Goal: Task Accomplishment & Management: Use online tool/utility

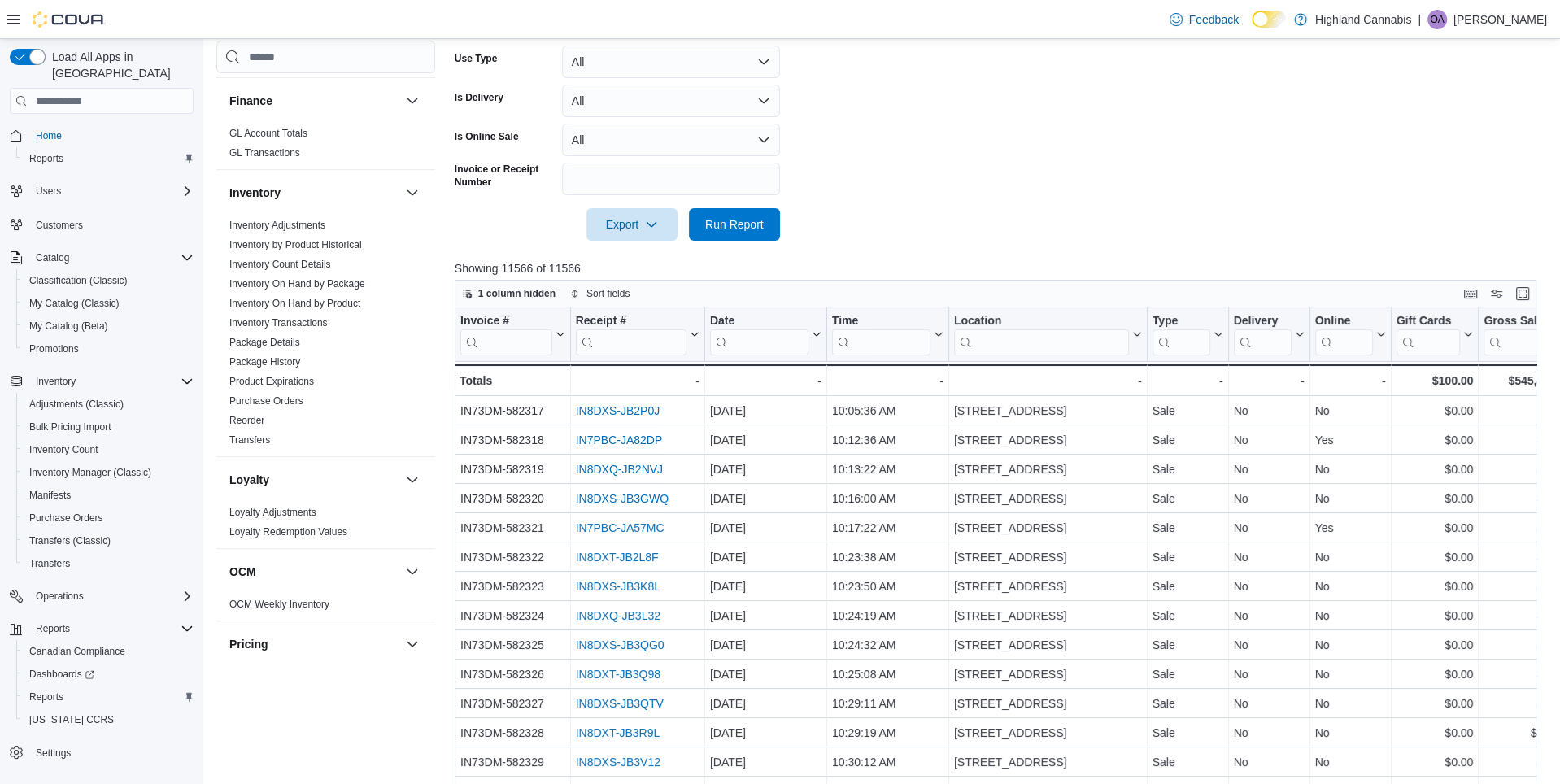
scroll to position [614, 0]
click at [319, 308] on link "Inventory On Hand by Product" at bounding box center [295, 313] width 131 height 12
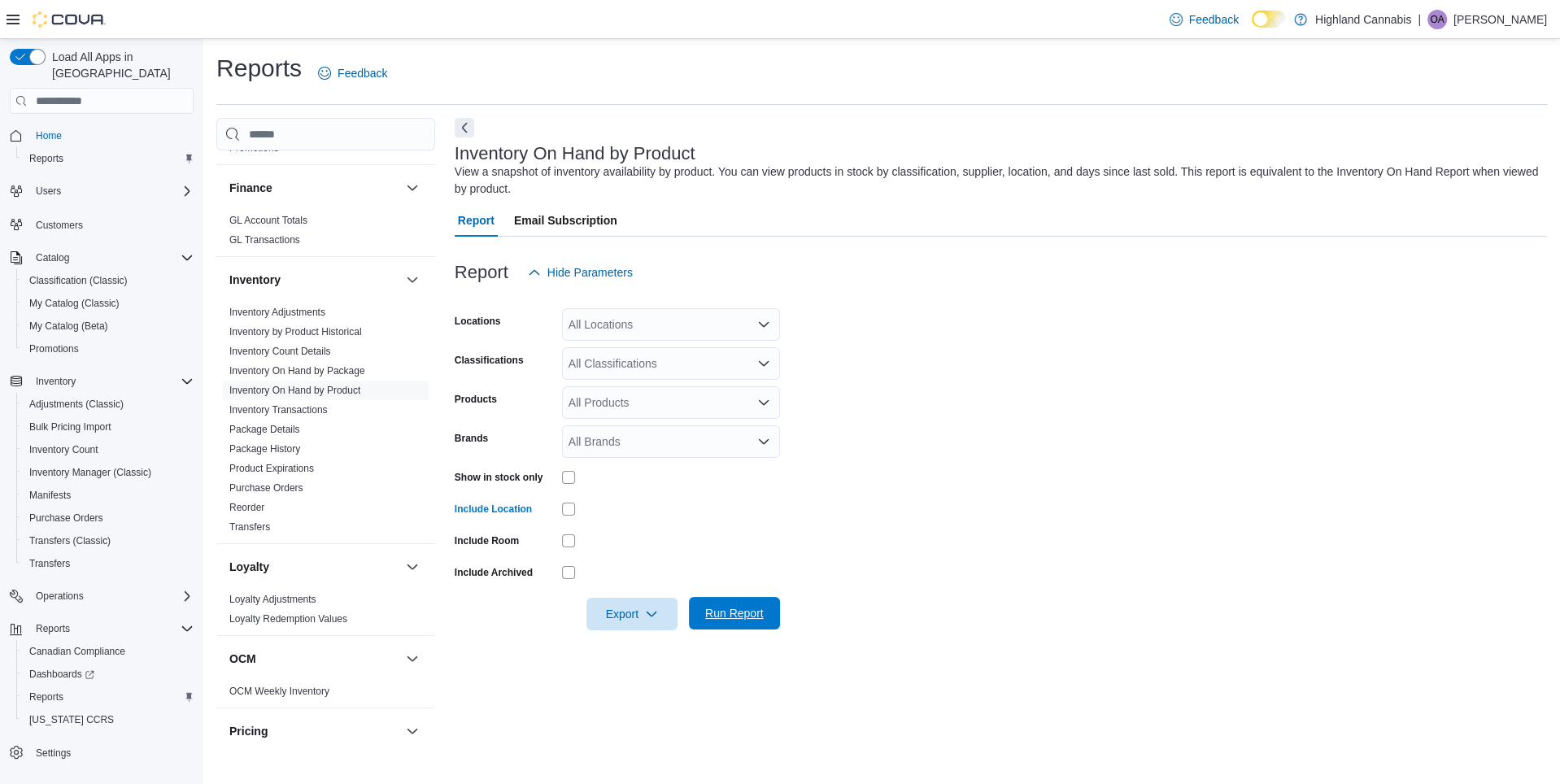
click at [726, 610] on span "Run Report" at bounding box center [735, 613] width 59 height 17
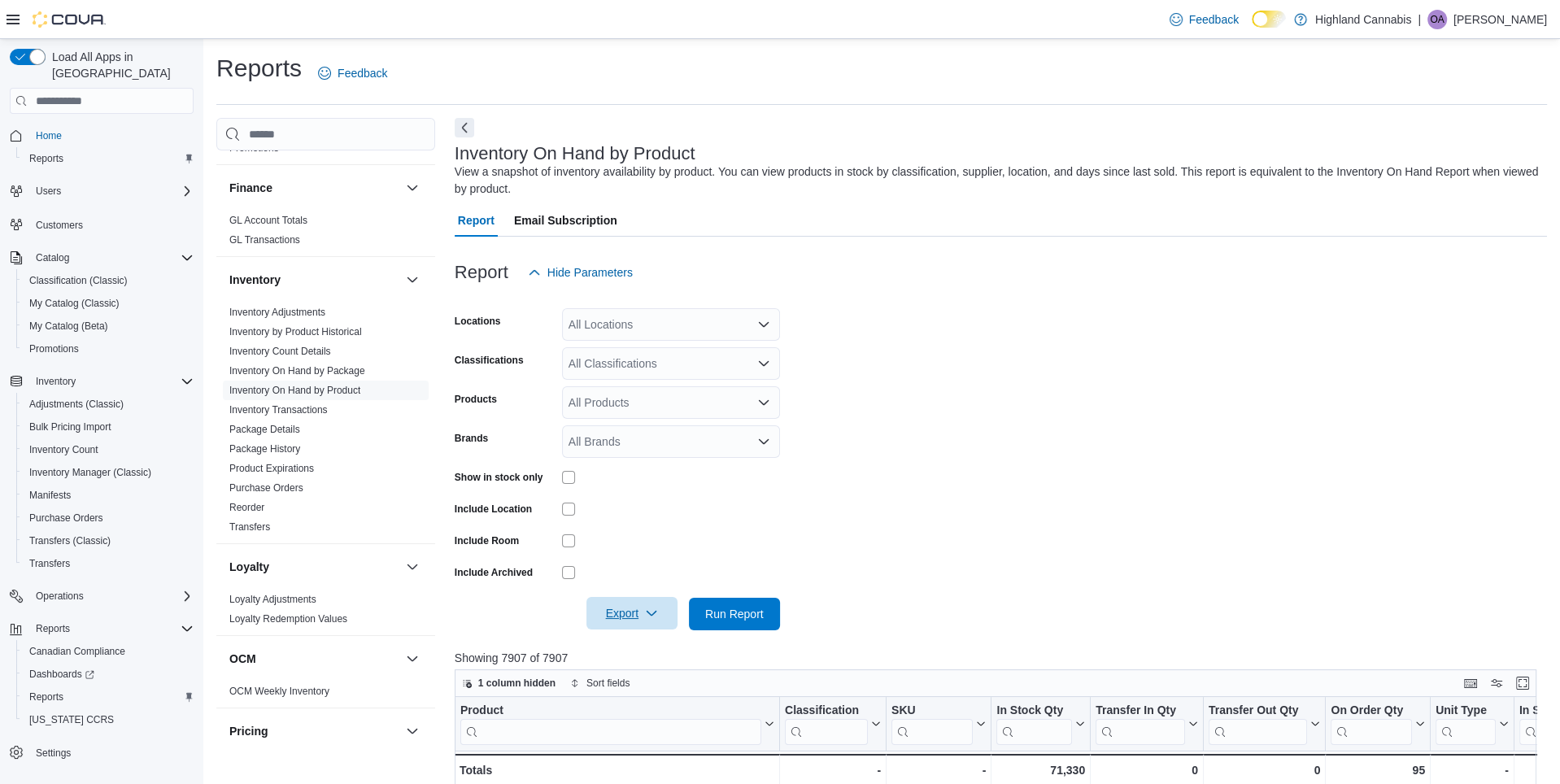
click at [629, 613] on span "Export" at bounding box center [631, 612] width 71 height 32
click at [635, 645] on span "Export to Excel" at bounding box center [632, 645] width 73 height 13
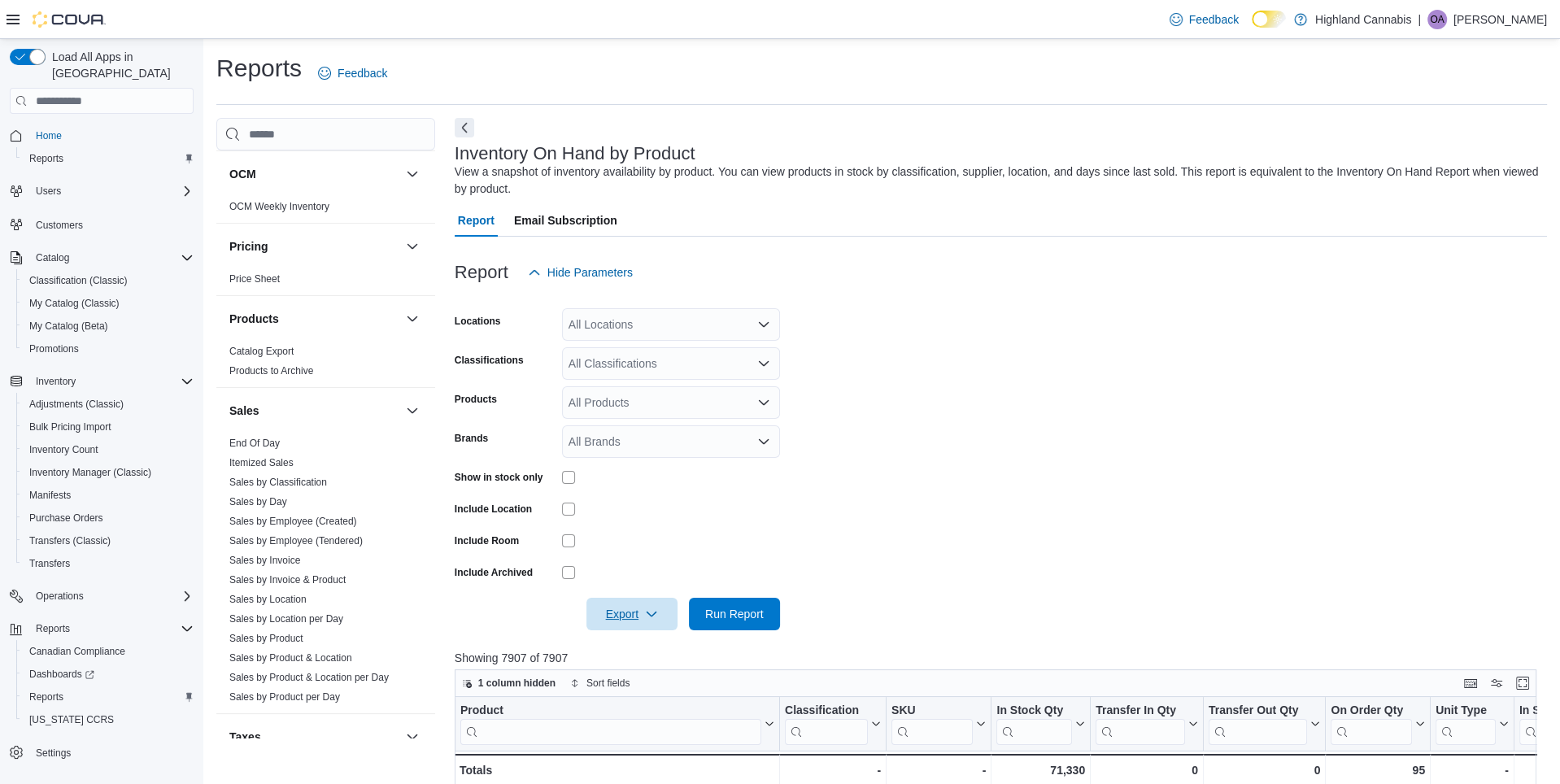
scroll to position [1164, 0]
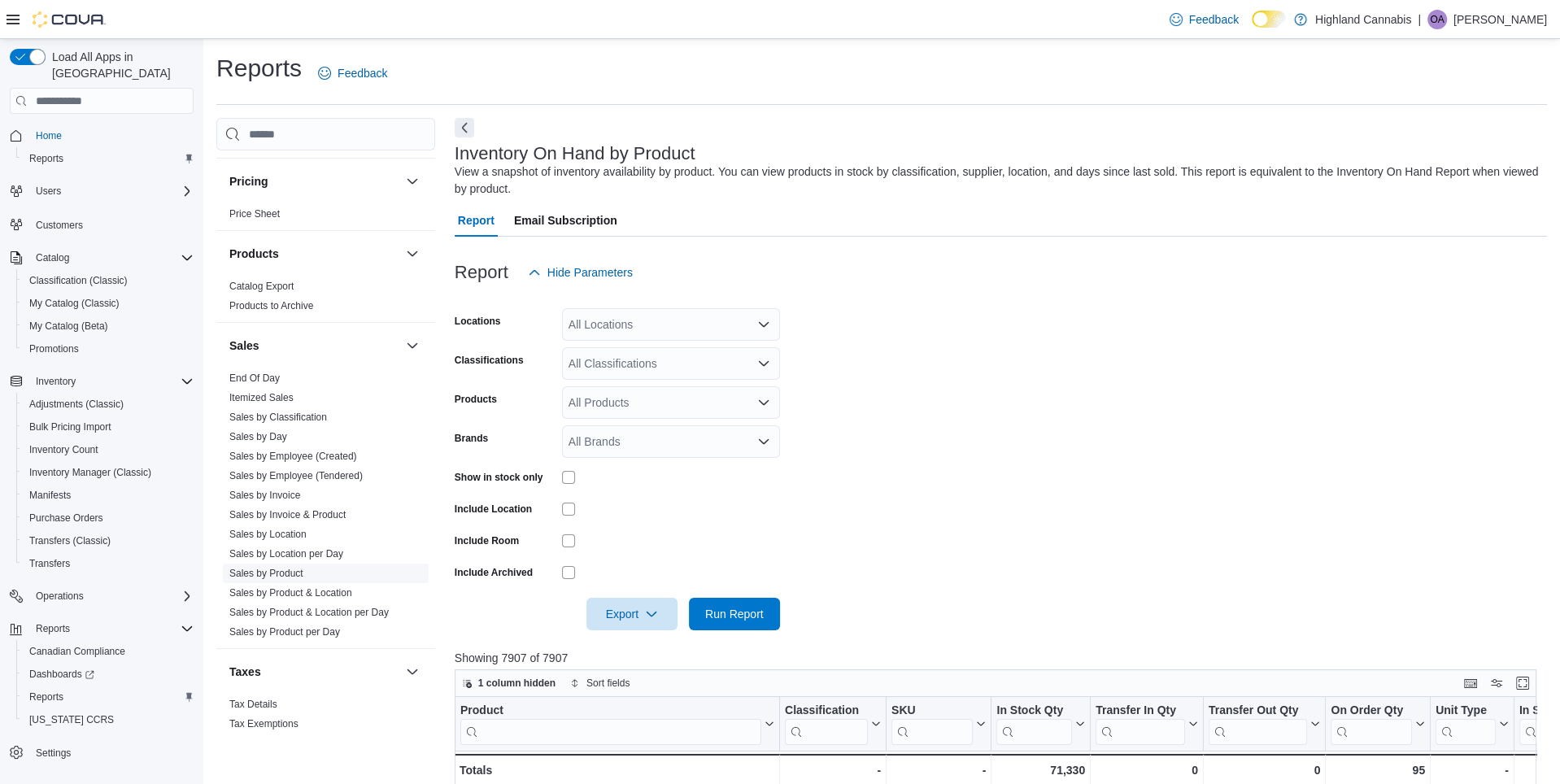
click at [276, 567] on link "Sales by Product" at bounding box center [267, 573] width 74 height 12
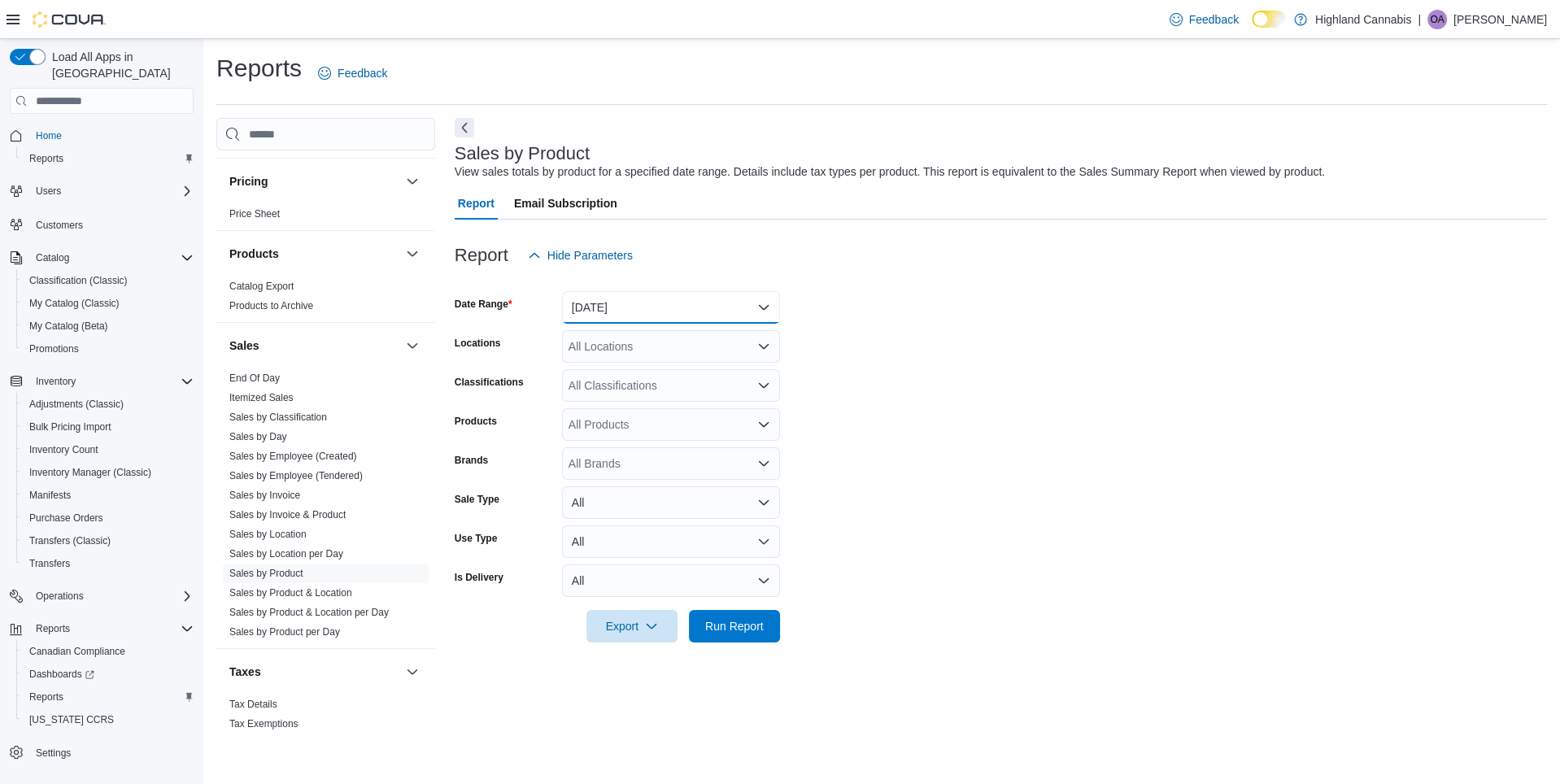
click at [639, 309] on button "[DATE]" at bounding box center [671, 307] width 218 height 32
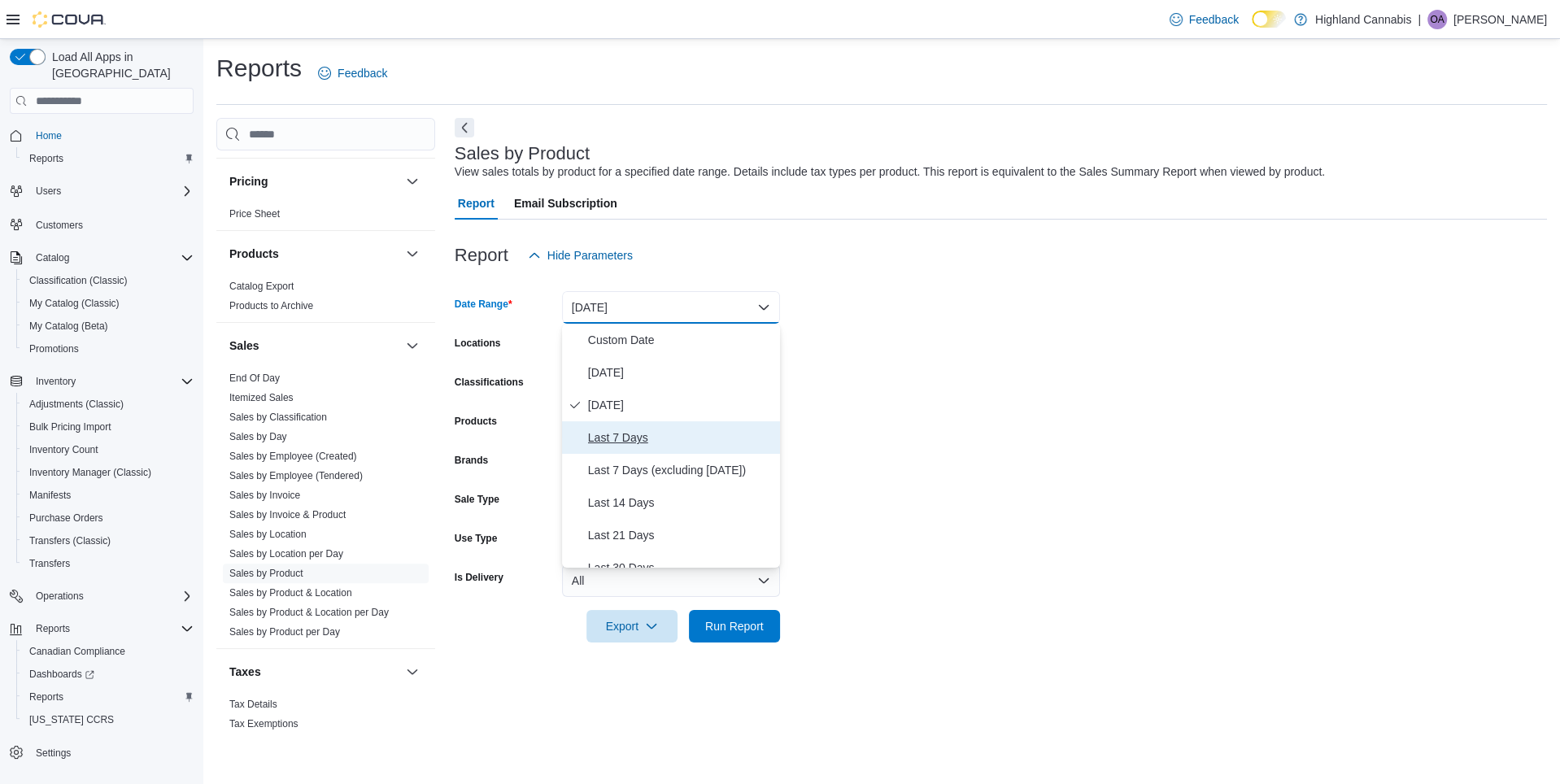
click at [615, 431] on span "Last 7 Days" at bounding box center [681, 437] width 186 height 20
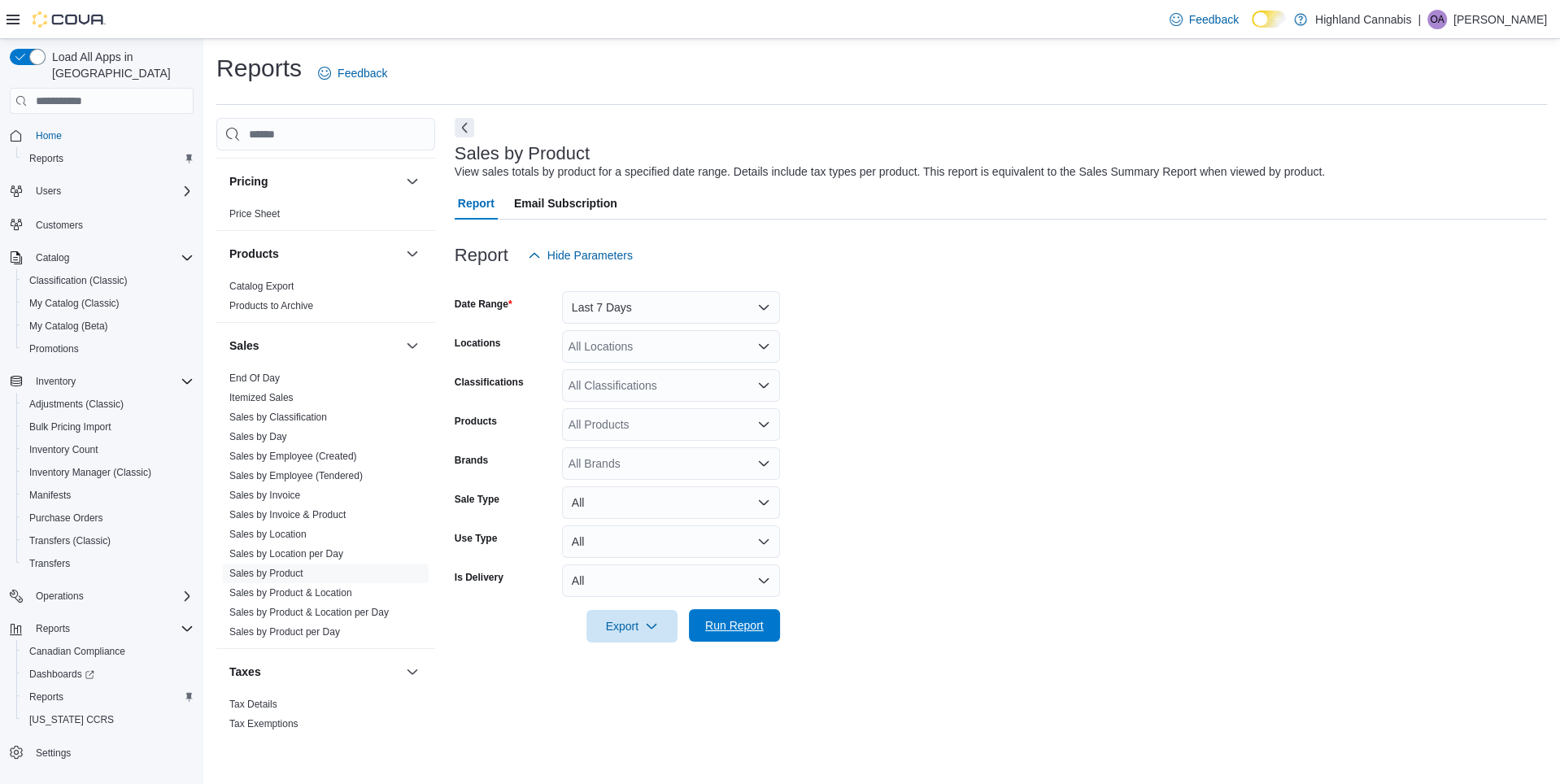
click at [731, 628] on span "Run Report" at bounding box center [735, 625] width 59 height 17
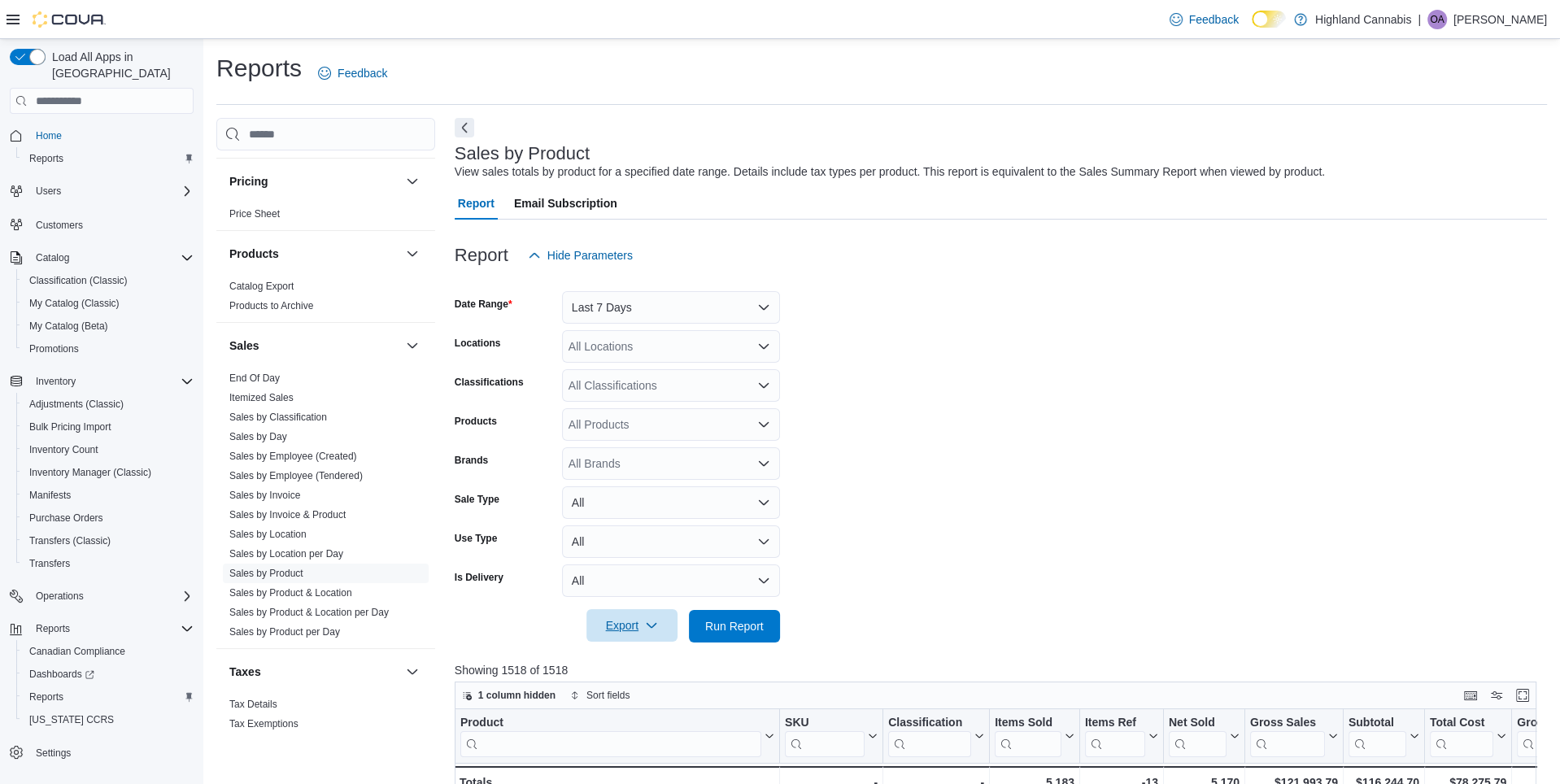
click at [635, 631] on span "Export" at bounding box center [631, 625] width 71 height 32
click at [638, 666] on button "Export to Excel" at bounding box center [632, 658] width 93 height 32
click at [717, 309] on button "Last 7 Days" at bounding box center [671, 307] width 218 height 32
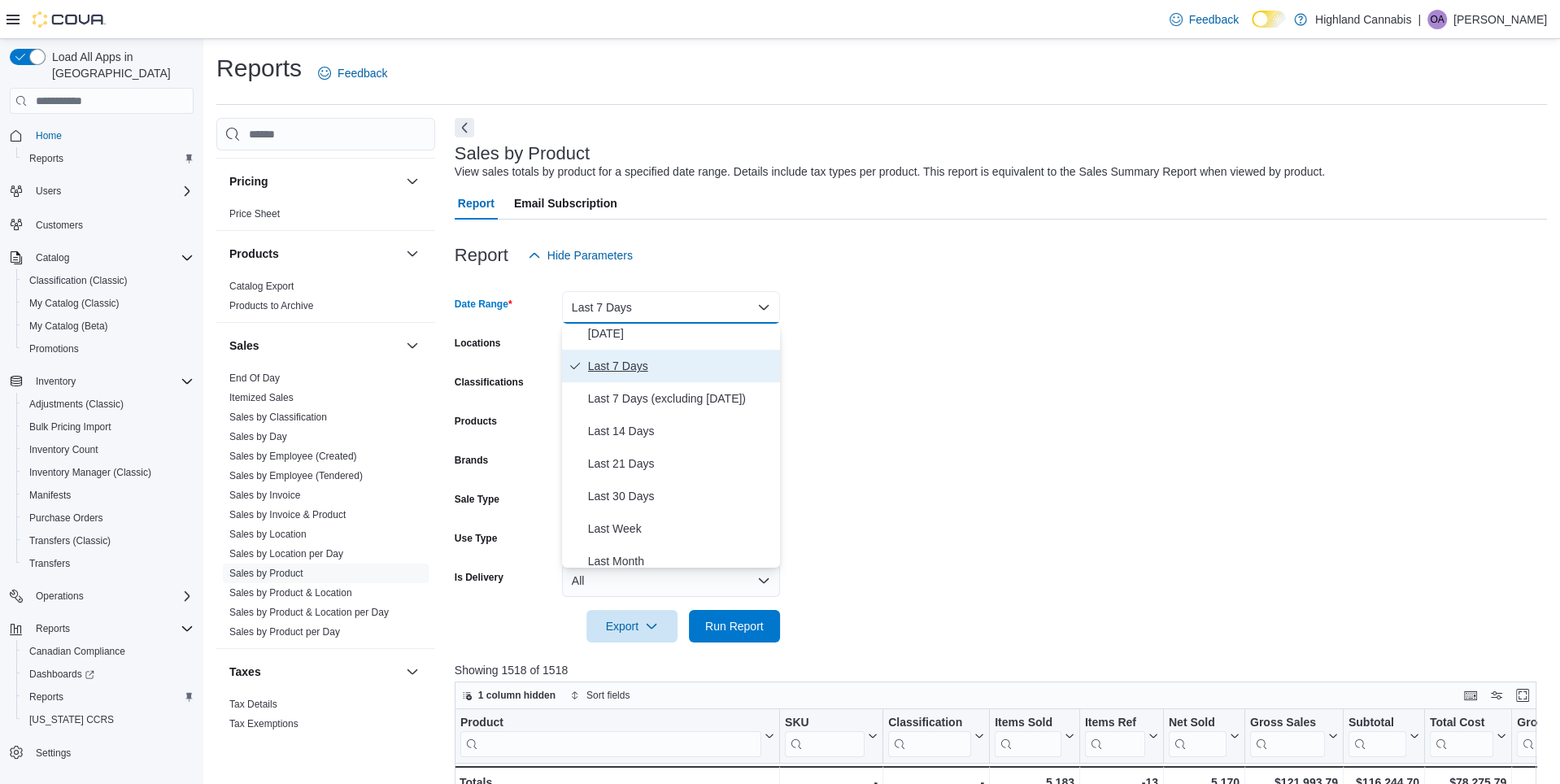
scroll to position [95, 0]
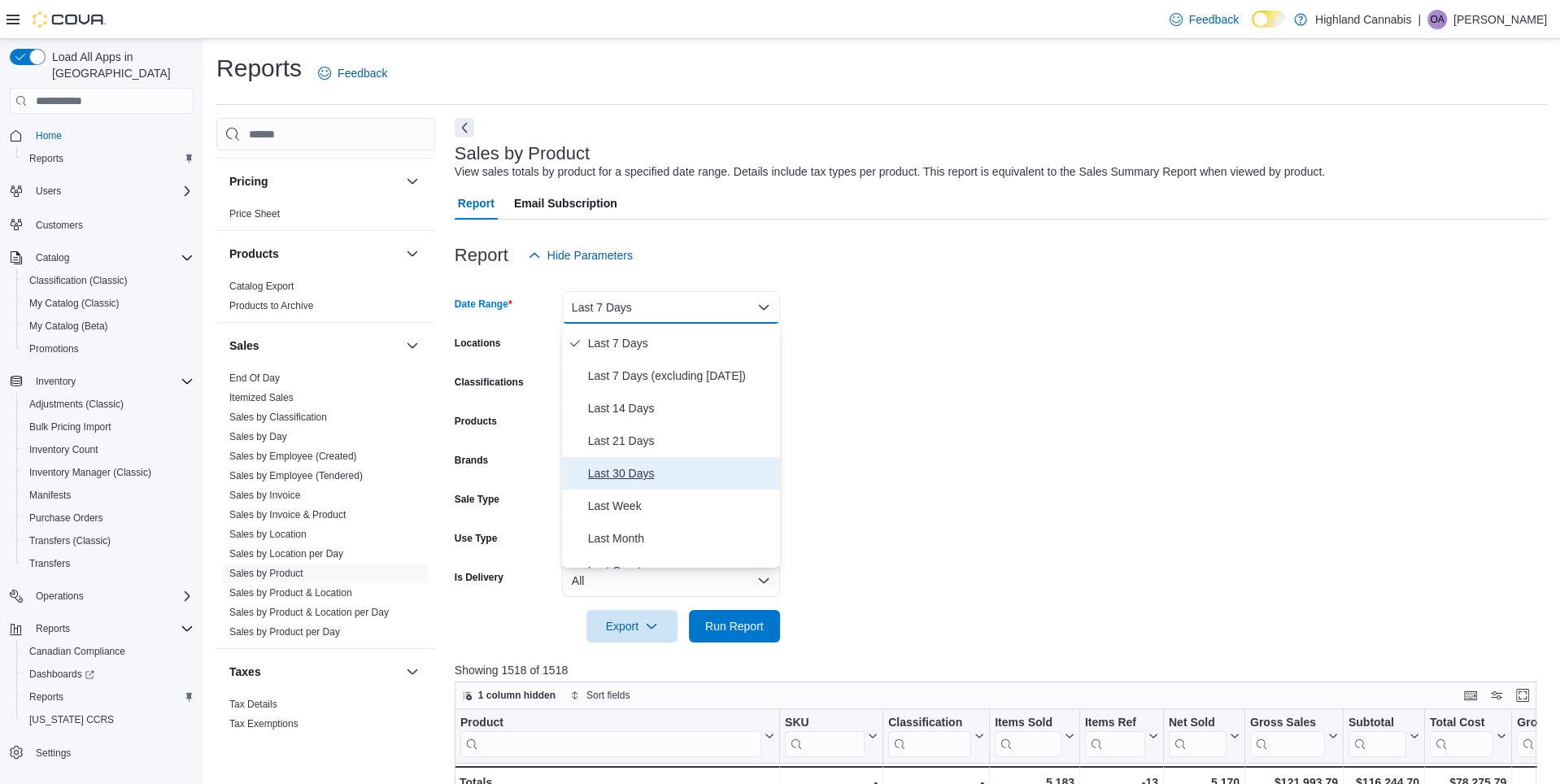
click at [644, 474] on span "Last 30 Days" at bounding box center [681, 474] width 186 height 20
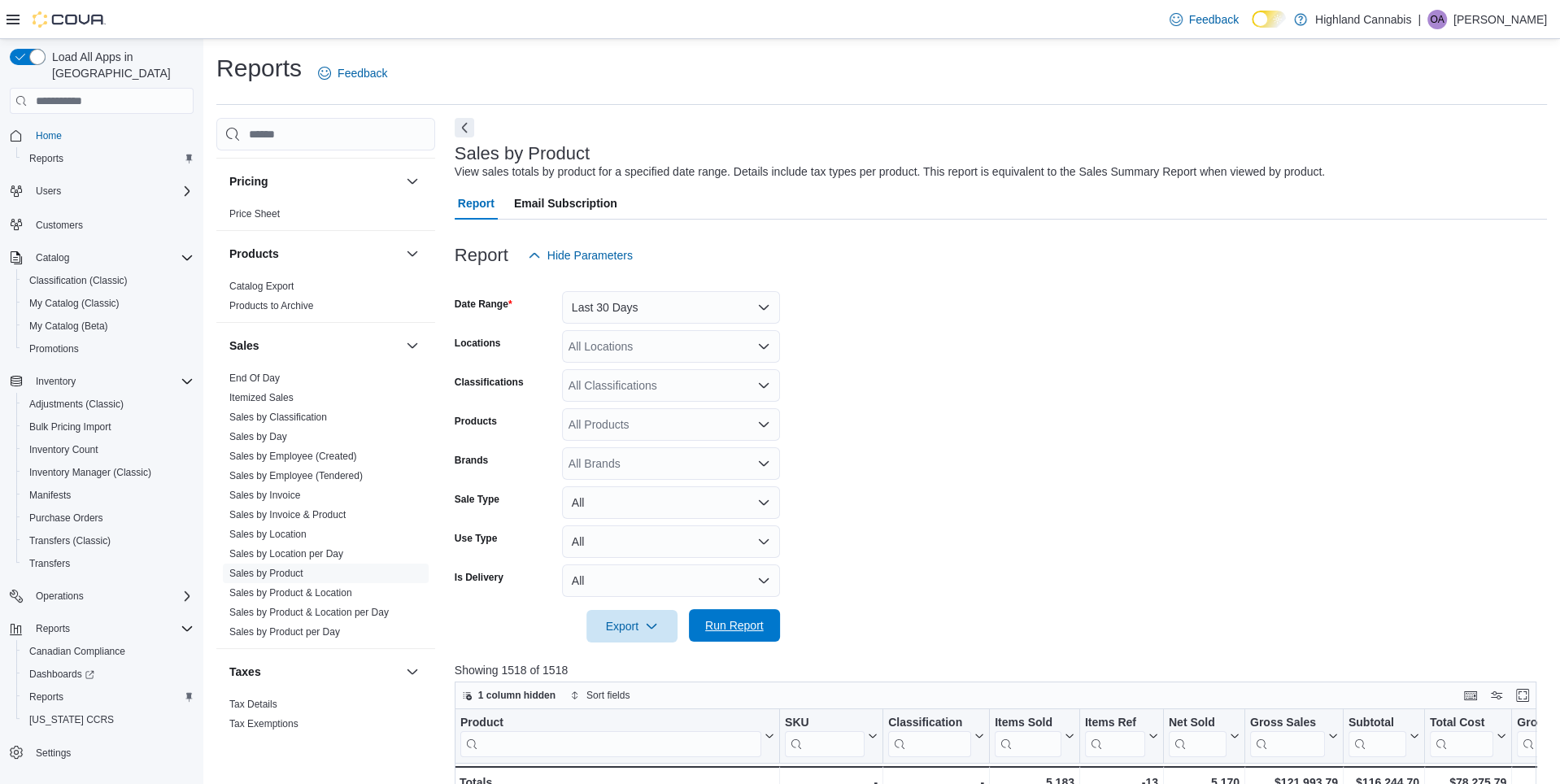
click at [730, 631] on span "Run Report" at bounding box center [735, 625] width 59 height 17
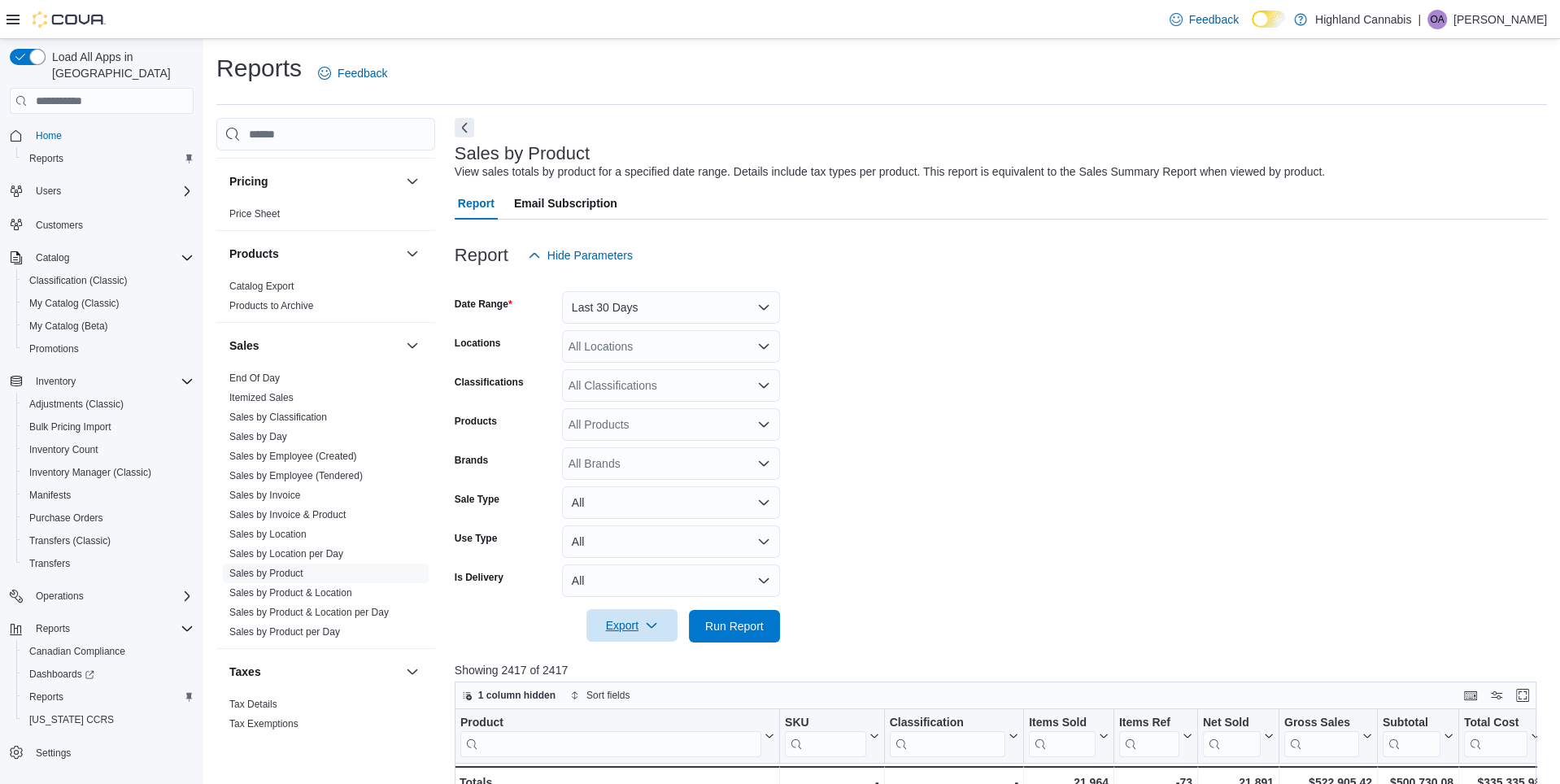
click at [632, 627] on span "Export" at bounding box center [631, 625] width 71 height 32
click at [658, 662] on span "Export to Excel" at bounding box center [632, 658] width 73 height 13
